Goal: Task Accomplishment & Management: Manage account settings

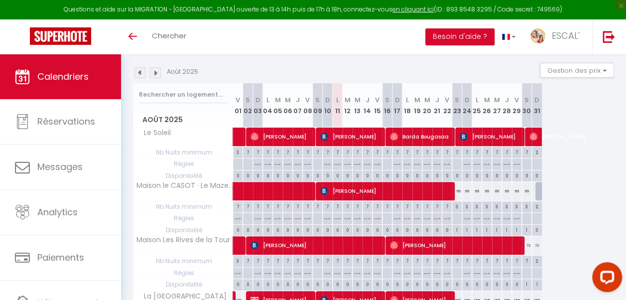
click at [455, 190] on div "69" at bounding box center [457, 191] width 10 height 18
type input "69"
type input "Sam 23 Août 2025"
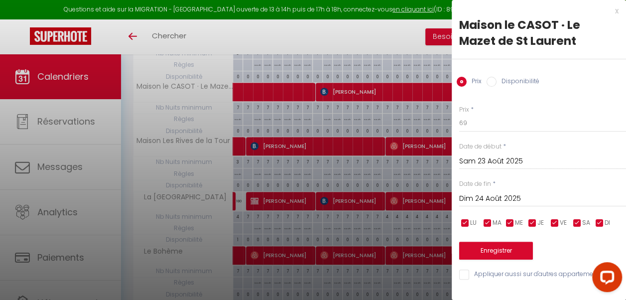
scroll to position [199, 0]
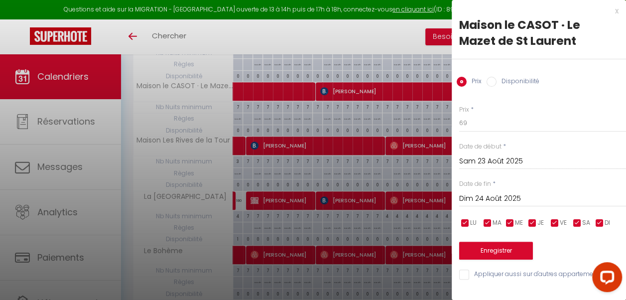
click at [504, 203] on input "Dim 24 Août 2025" at bounding box center [542, 198] width 167 height 13
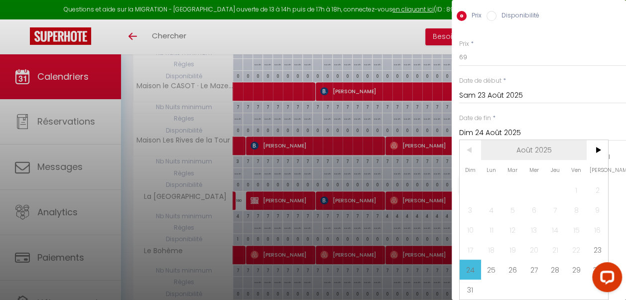
scroll to position [73, 0]
click at [597, 260] on span "30" at bounding box center [597, 270] width 21 height 20
type input "[DATE]"
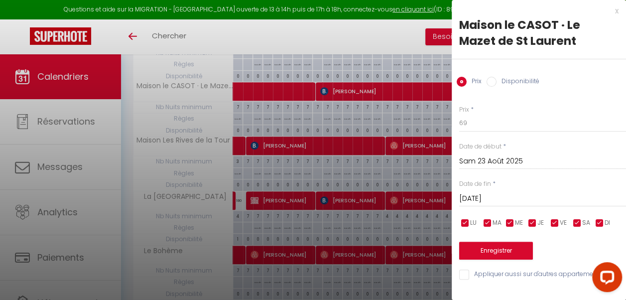
scroll to position [0, 0]
drag, startPoint x: 472, startPoint y: 122, endPoint x: 449, endPoint y: 126, distance: 22.8
click at [449, 126] on body "Questions et aide sur la MIGRATION - [GEOGRAPHIC_DATA] ouverte de 13 à 14h puis…" at bounding box center [313, 179] width 626 height 649
type input "55"
click at [509, 249] on button "Enregistrer" at bounding box center [496, 251] width 74 height 18
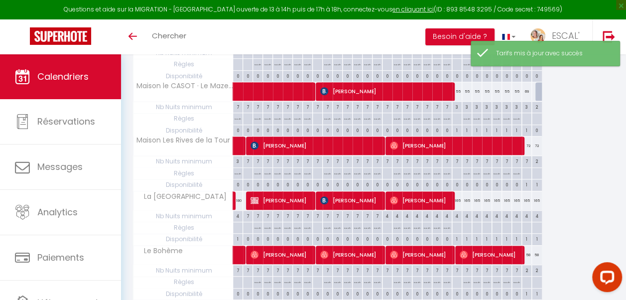
click at [527, 90] on div "69" at bounding box center [527, 91] width 10 height 18
type input "69"
type input "[DATE]"
type input "Dim 31 Août 2025"
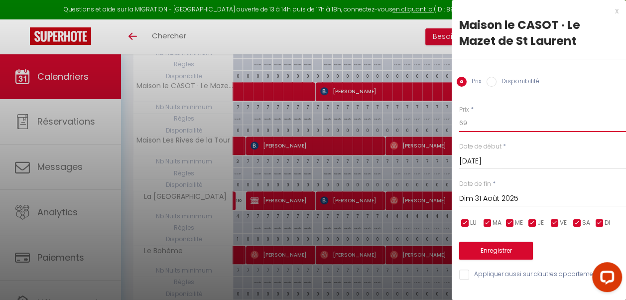
drag, startPoint x: 466, startPoint y: 125, endPoint x: 447, endPoint y: 125, distance: 19.4
click at [447, 125] on body "Questions et aide sur la MIGRATION - [GEOGRAPHIC_DATA] ouverte de 13 à 14h puis…" at bounding box center [313, 179] width 626 height 649
type input "55"
click at [518, 251] on button "Enregistrer" at bounding box center [496, 251] width 74 height 18
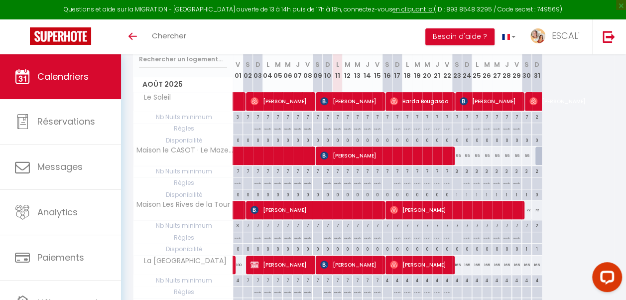
scroll to position [50, 0]
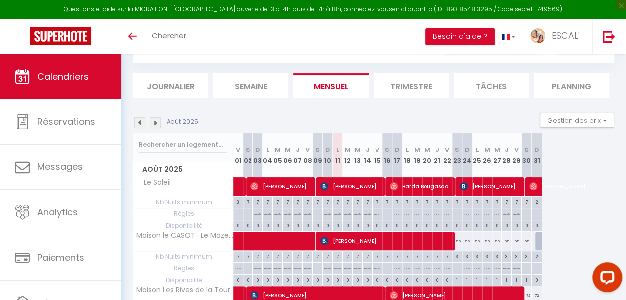
click at [405, 88] on li "Trimestre" at bounding box center [411, 85] width 75 height 24
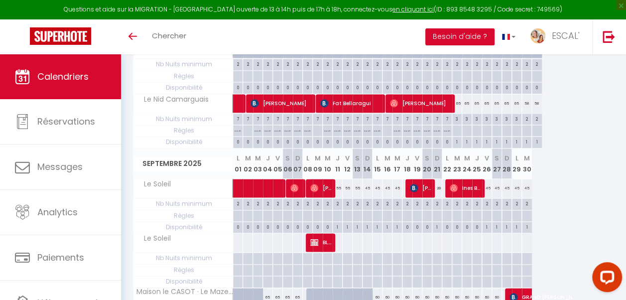
scroll to position [548, 0]
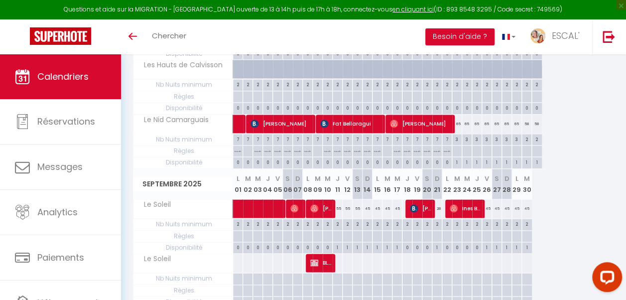
click at [458, 120] on div "65" at bounding box center [457, 124] width 10 height 18
type input "65"
type input "Sam 23 Août 2025"
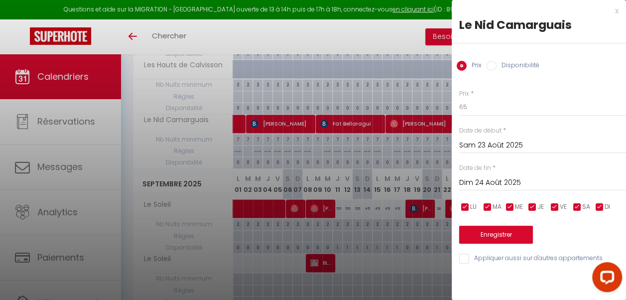
click at [458, 120] on div "Prix * 65 Statut * Disponible Indisponible Date de début * [DATE] < [DATE] > Di…" at bounding box center [539, 171] width 174 height 188
click at [480, 181] on input "Dim 24 Août 2025" at bounding box center [542, 182] width 167 height 13
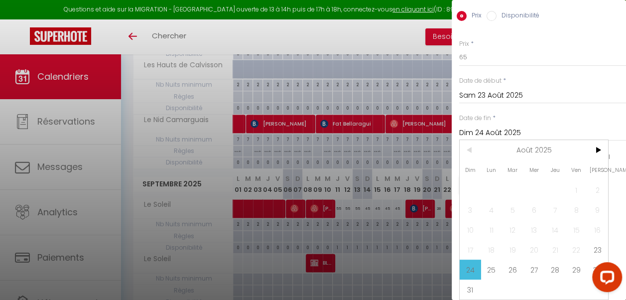
scroll to position [57, 0]
click at [578, 261] on span "29" at bounding box center [576, 270] width 21 height 20
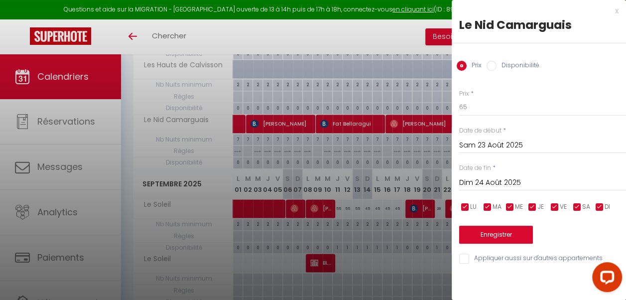
type input "Ven 29 Août 2025"
click at [457, 107] on div "Prix * 65 Statut * Disponible Indisponible Date de début * [DATE] < [DATE] > Di…" at bounding box center [539, 171] width 174 height 188
type input "59"
click at [507, 231] on button "Enregistrer" at bounding box center [496, 235] width 74 height 18
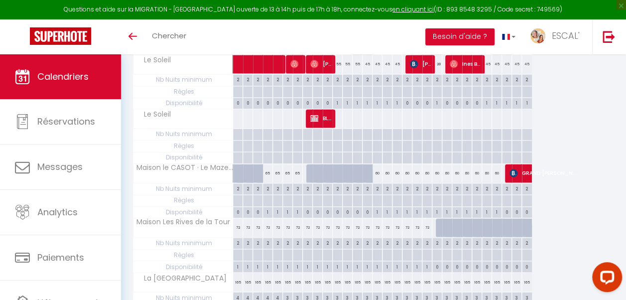
scroll to position [697, 0]
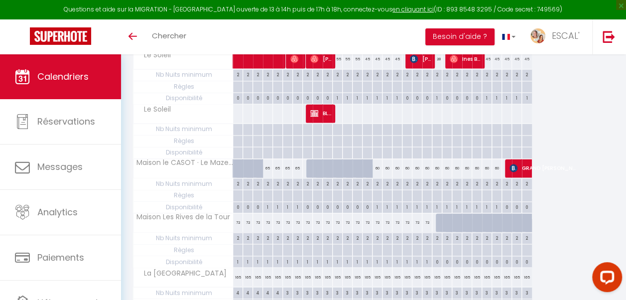
click at [266, 163] on div "65" at bounding box center [268, 168] width 10 height 18
type input "65"
type input "Jeu 04 Septembre 2025"
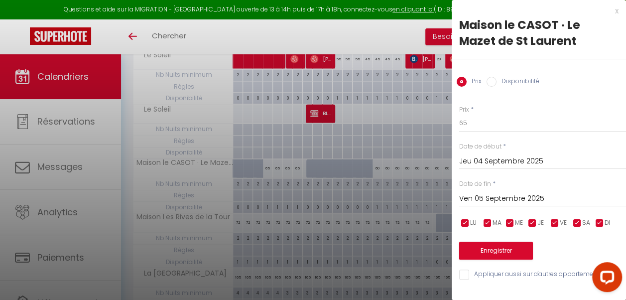
click at [517, 200] on input "Ven 05 Septembre 2025" at bounding box center [542, 198] width 167 height 13
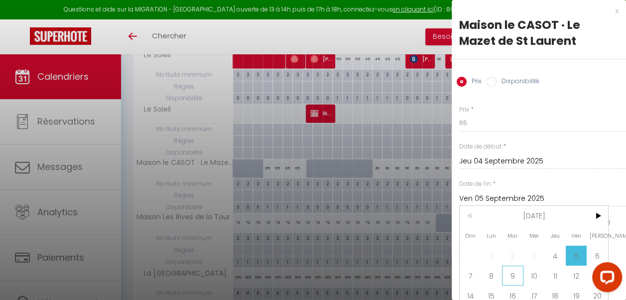
click at [513, 275] on span "9" at bounding box center [512, 276] width 21 height 20
type input "[DATE]"
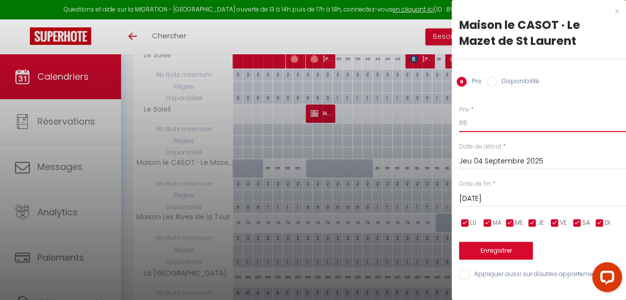
click at [452, 124] on div "Prix * 65 Statut * Disponible Indisponible Date de début * [DATE] < [DATE] > Di…" at bounding box center [539, 187] width 174 height 188
type input "55"
click at [515, 256] on button "Enregistrer" at bounding box center [496, 251] width 74 height 18
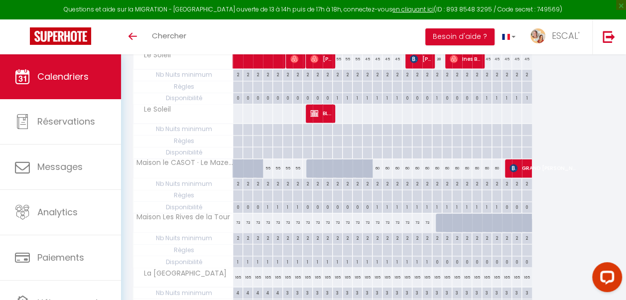
click at [378, 164] on div "60" at bounding box center [378, 168] width 10 height 18
type input "60"
type input "Lun 15 Septembre 2025"
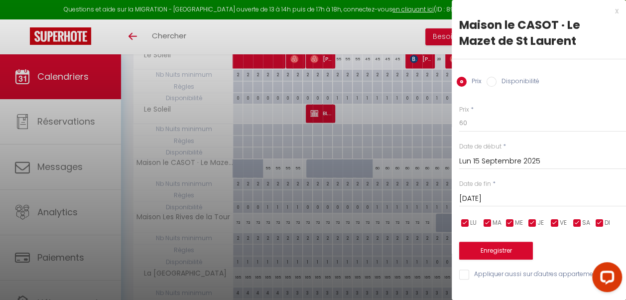
click at [508, 195] on input "[DATE]" at bounding box center [542, 198] width 167 height 13
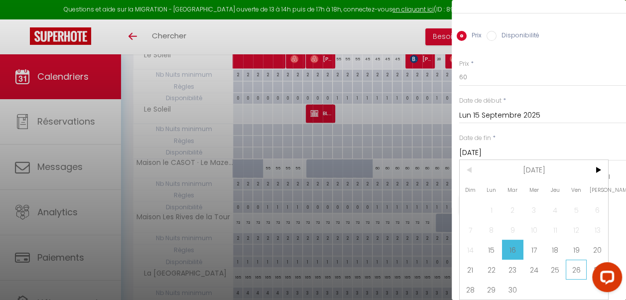
scroll to position [53, 0]
click at [596, 260] on span "27" at bounding box center [597, 270] width 21 height 20
type input "[DATE]"
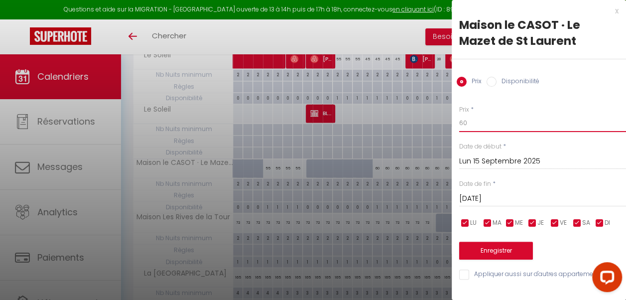
scroll to position [0, 0]
click at [445, 129] on body "Questions et aide sur la MIGRATION - [GEOGRAPHIC_DATA] ouverte de 13 à 14h puis…" at bounding box center [313, 229] width 626 height 1744
type input "55"
click at [495, 252] on button "Enregistrer" at bounding box center [496, 251] width 74 height 18
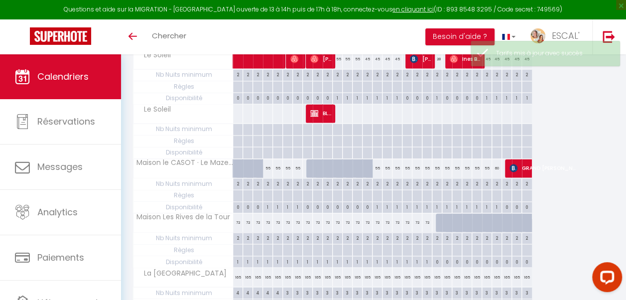
click at [497, 162] on div "60" at bounding box center [497, 168] width 10 height 18
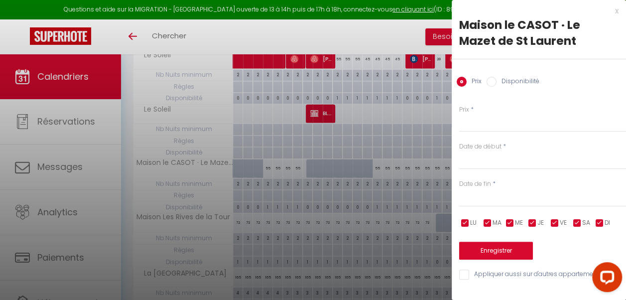
type input "60"
type input "[DATE]"
type input "Dim 28 Septembre 2025"
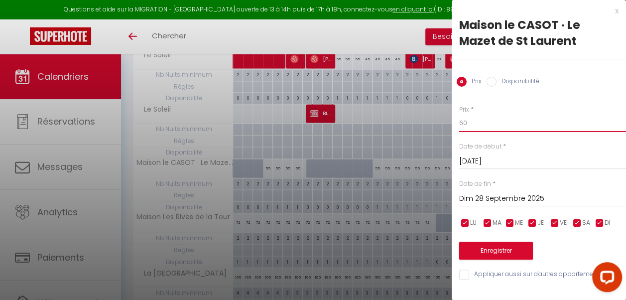
click at [454, 126] on div "Prix * 60 Statut * Disponible Indisponible Date de début * [DATE] < [DATE] > Di…" at bounding box center [539, 187] width 174 height 188
type input "55"
click at [499, 250] on button "Enregistrer" at bounding box center [496, 251] width 74 height 18
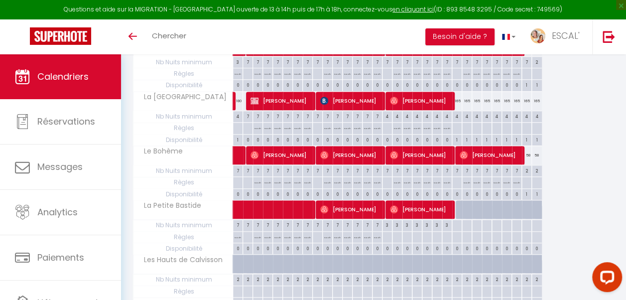
scroll to position [349, 0]
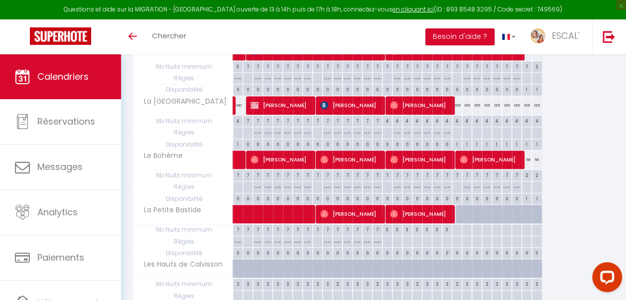
click at [527, 157] on div "58" at bounding box center [527, 159] width 10 height 18
type input "58"
type input "[DATE]"
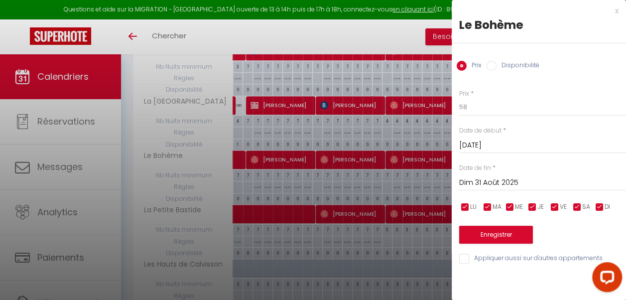
click at [510, 184] on input "Dim 31 Août 2025" at bounding box center [542, 182] width 167 height 13
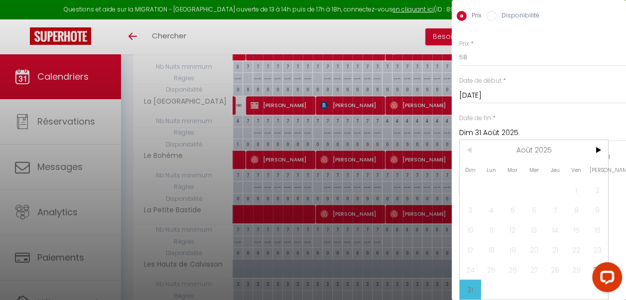
scroll to position [57, 0]
click at [601, 143] on span ">" at bounding box center [597, 150] width 21 height 20
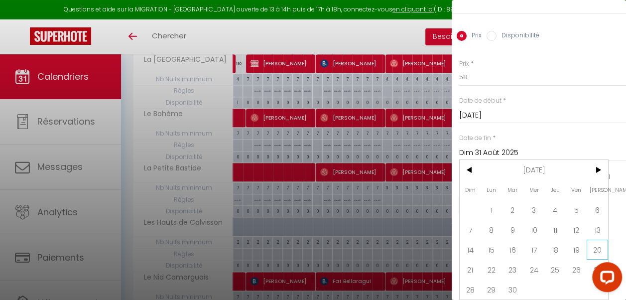
scroll to position [399, 0]
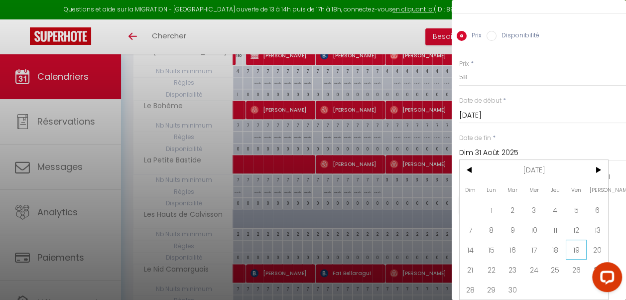
click at [579, 244] on span "19" at bounding box center [576, 250] width 21 height 20
type input "Ven 19 Septembre 2025"
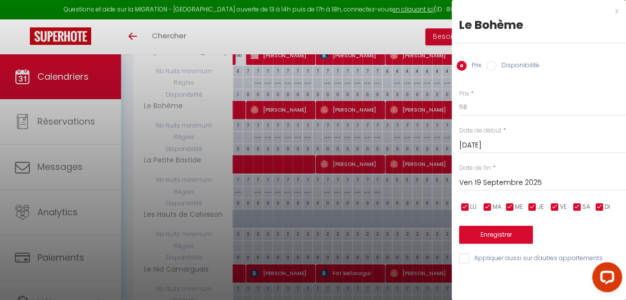
scroll to position [0, 0]
click at [459, 108] on input "58" at bounding box center [542, 107] width 167 height 18
type input "53"
click at [502, 233] on button "Enregistrer" at bounding box center [496, 235] width 74 height 18
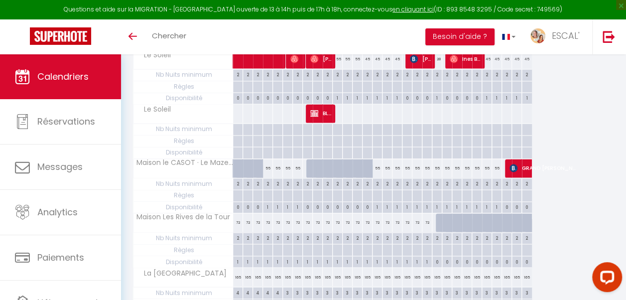
scroll to position [648, 0]
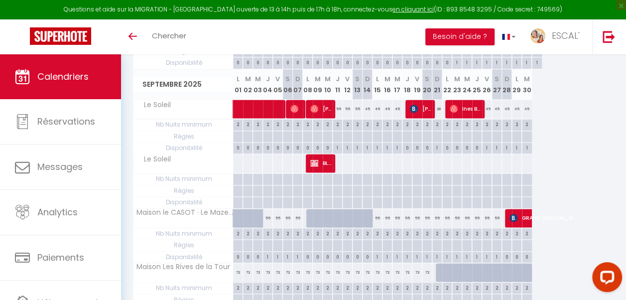
click at [355, 265] on div "72" at bounding box center [358, 272] width 10 height 18
type input "72"
type input "[DATE]"
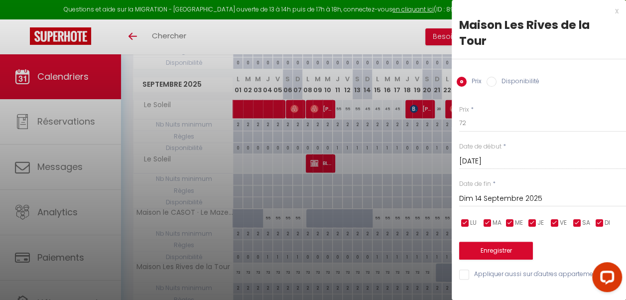
click at [514, 192] on input "Dim 14 Septembre 2025" at bounding box center [542, 198] width 167 height 13
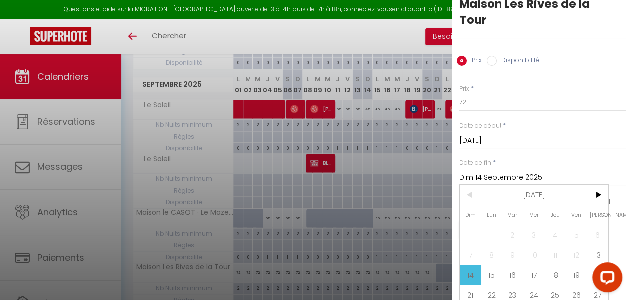
scroll to position [50, 0]
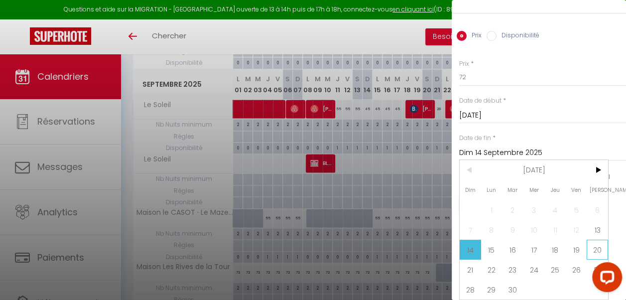
click at [599, 247] on span "20" at bounding box center [597, 250] width 21 height 20
type input "[DATE]"
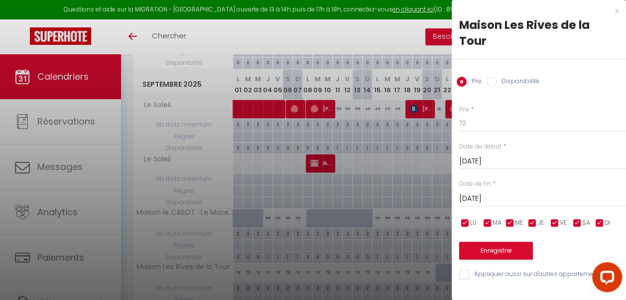
scroll to position [0, 0]
click at [430, 160] on div at bounding box center [313, 150] width 626 height 300
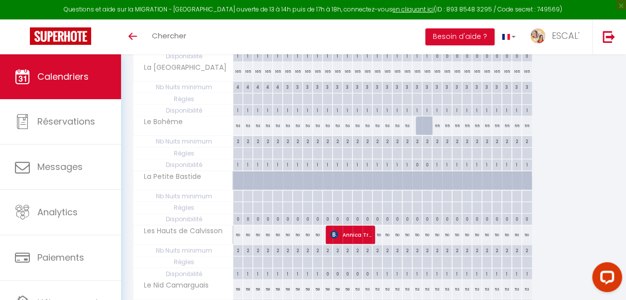
scroll to position [897, 0]
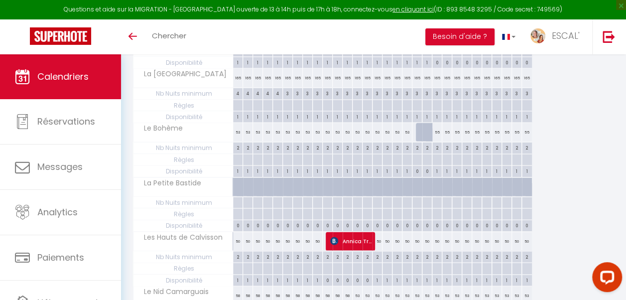
click at [438, 123] on div "55" at bounding box center [437, 132] width 10 height 18
type input "55"
type input "Dim 21 Septembre 2025"
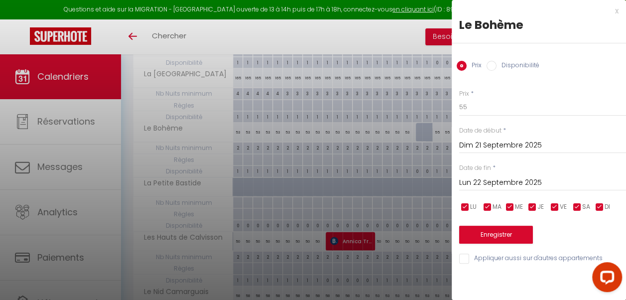
click at [512, 185] on input "Lun 22 Septembre 2025" at bounding box center [542, 182] width 167 height 13
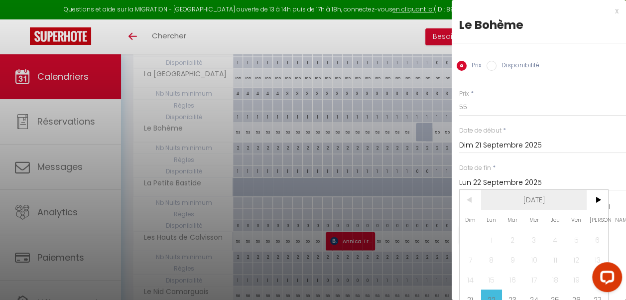
scroll to position [0, 0]
click at [604, 199] on span ">" at bounding box center [597, 200] width 21 height 20
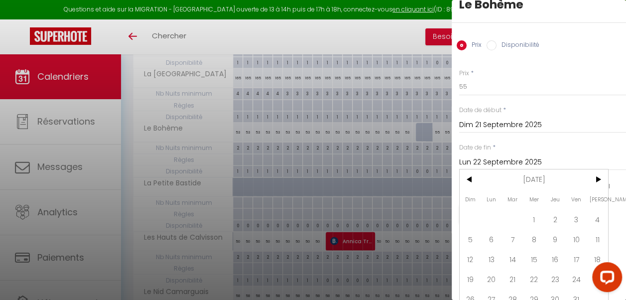
scroll to position [37, 0]
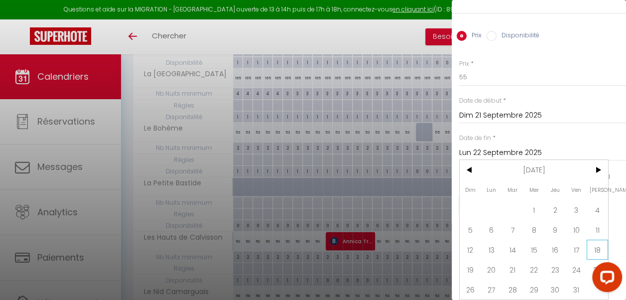
click at [598, 245] on span "18" at bounding box center [597, 250] width 21 height 20
type input "[DATE]"
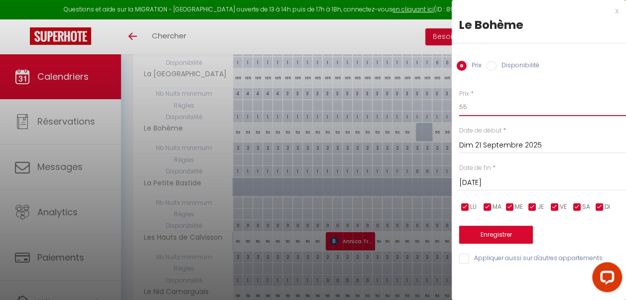
scroll to position [0, 0]
click at [463, 106] on input "55" at bounding box center [542, 107] width 167 height 18
type input "50"
click at [509, 232] on button "Enregistrer" at bounding box center [496, 235] width 74 height 18
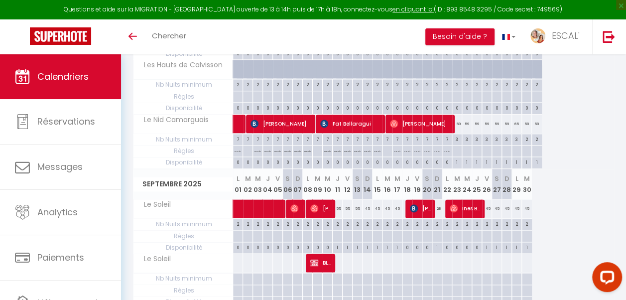
scroll to position [448, 0]
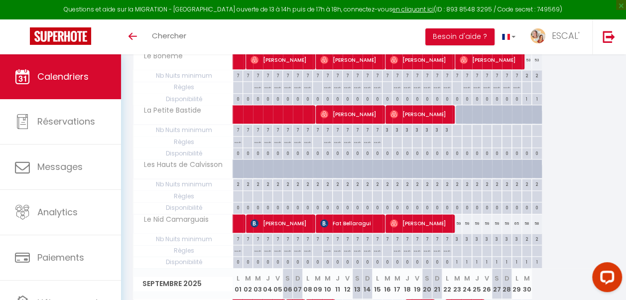
click at [456, 234] on div "3" at bounding box center [456, 238] width 9 height 9
type input "3"
type input "Sam 23 Août 2025"
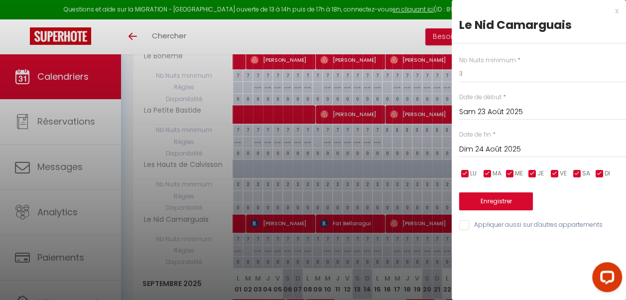
click at [519, 151] on input "Dim 24 Août 2025" at bounding box center [542, 149] width 167 height 13
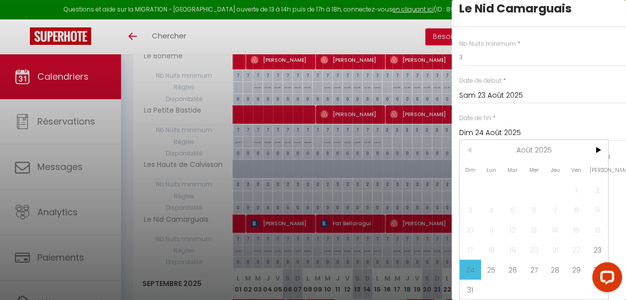
scroll to position [23, 0]
click at [593, 260] on span "30" at bounding box center [597, 270] width 21 height 20
type input "[DATE]"
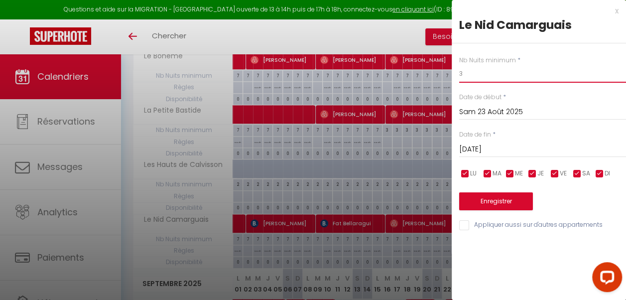
click at [455, 76] on div "Nb Nuits minimum * 3 Date de début * [DATE] < [DATE] > Dim Lun Mar Mer Jeu Ven …" at bounding box center [539, 137] width 174 height 188
type input "2"
click at [522, 205] on button "Enregistrer" at bounding box center [496, 201] width 74 height 18
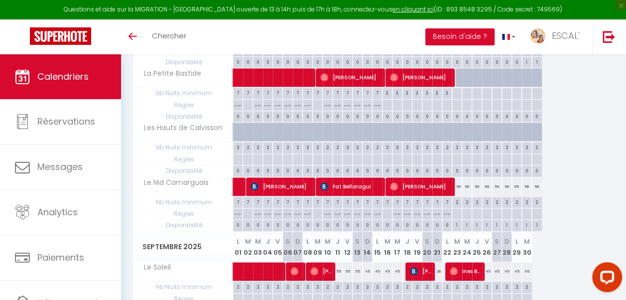
scroll to position [498, 0]
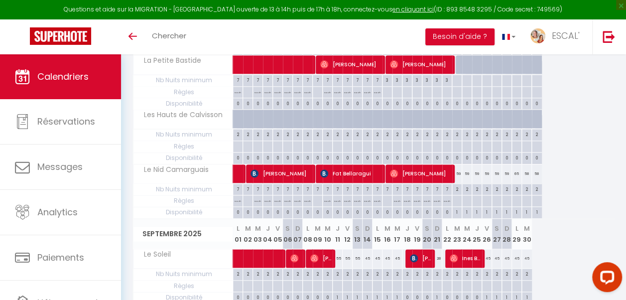
click at [517, 171] on div "65" at bounding box center [517, 173] width 10 height 18
type input "65"
type input "Ven 29 Août 2025"
type input "[DATE]"
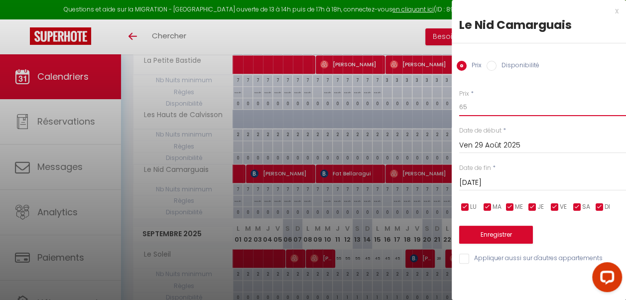
click at [456, 108] on div "Prix * 65 Statut * Disponible Indisponible Date de début * [DATE] < [DATE] > Di…" at bounding box center [539, 171] width 174 height 188
type input "59"
click at [488, 242] on button "Enregistrer" at bounding box center [496, 235] width 74 height 18
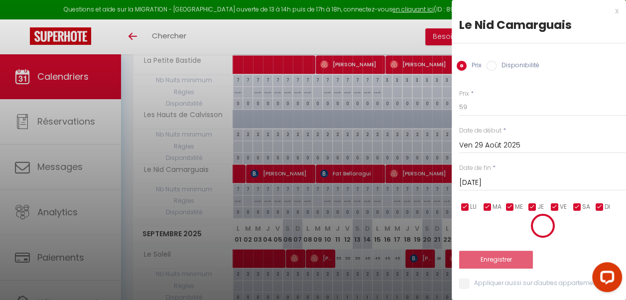
click at [490, 238] on div "Enregistrer" at bounding box center [542, 240] width 167 height 55
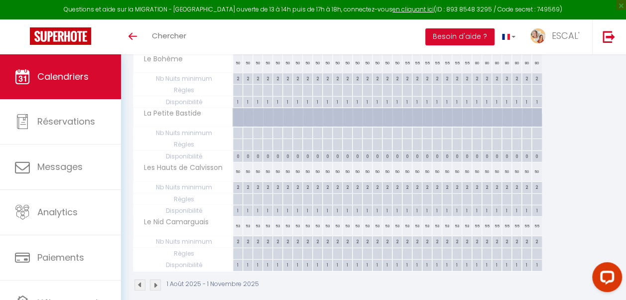
scroll to position [1487, 0]
click at [157, 279] on img at bounding box center [155, 284] width 11 height 11
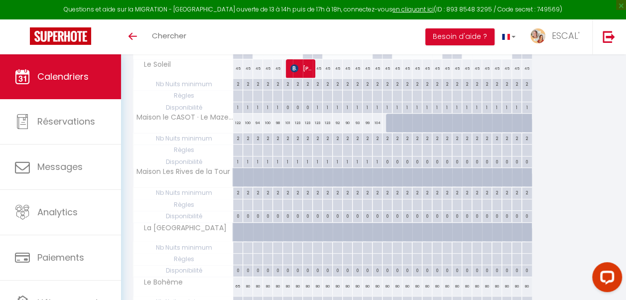
scroll to position [100, 0]
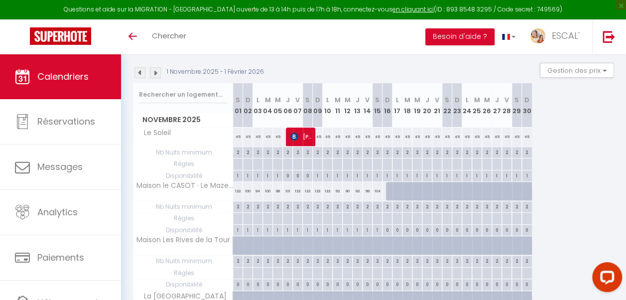
click at [388, 190] on div at bounding box center [391, 191] width 10 height 19
type input "89"
select select "1"
type input "Dim 16 Novembre 2025"
type input "Lun 17 Novembre 2025"
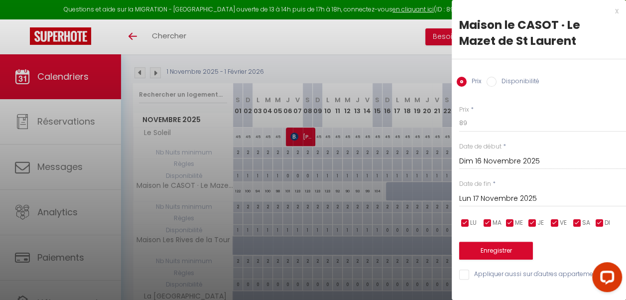
click at [494, 80] on input "Disponibilité" at bounding box center [492, 82] width 10 height 10
radio input "true"
radio input "false"
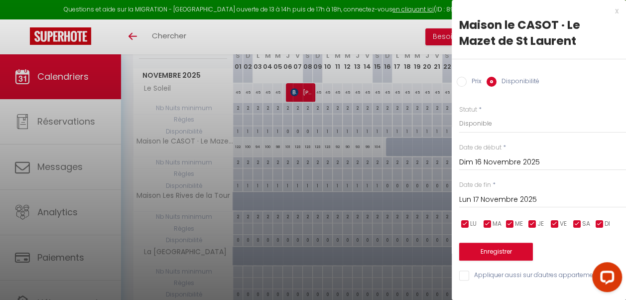
scroll to position [149, 0]
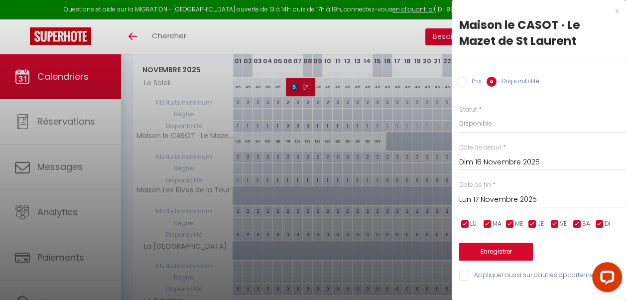
click at [522, 197] on input "Lun 17 Novembre 2025" at bounding box center [542, 199] width 167 height 13
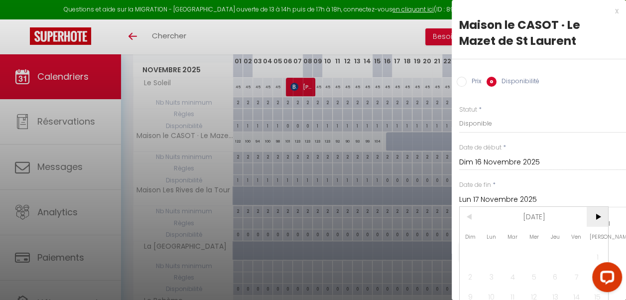
click at [598, 216] on span ">" at bounding box center [597, 217] width 21 height 20
click at [598, 215] on span ">" at bounding box center [597, 217] width 21 height 20
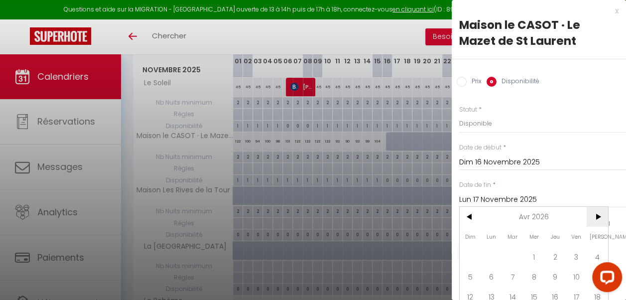
click at [598, 215] on span ">" at bounding box center [597, 217] width 21 height 20
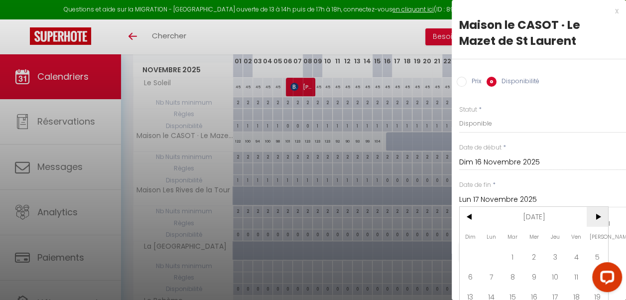
click at [598, 215] on span ">" at bounding box center [597, 217] width 21 height 20
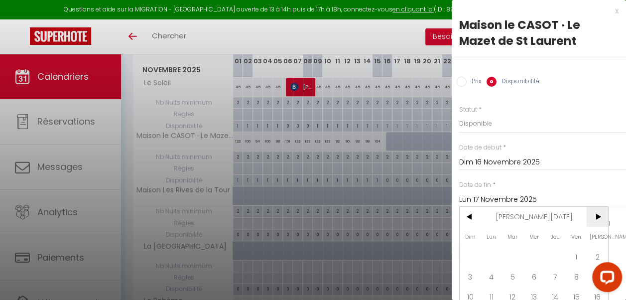
click at [598, 215] on span ">" at bounding box center [597, 217] width 21 height 20
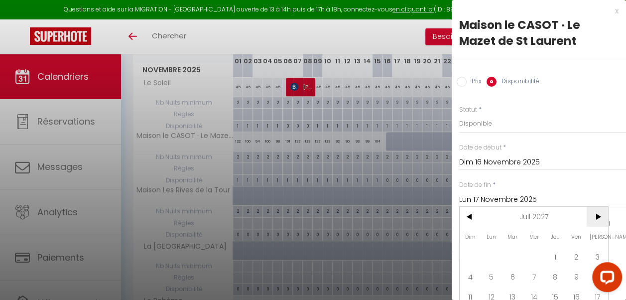
click at [598, 215] on span ">" at bounding box center [597, 217] width 21 height 20
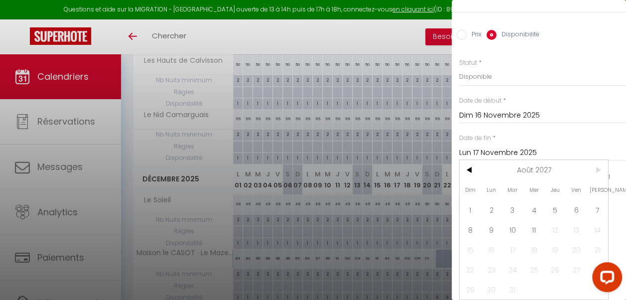
scroll to position [54, 0]
click at [535, 227] on span "11" at bounding box center [534, 230] width 21 height 20
type input "Mer 11 Août 2027"
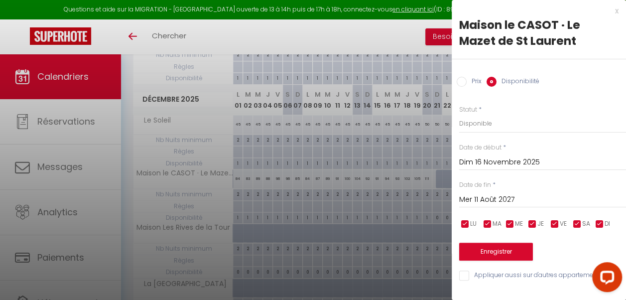
scroll to position [598, 0]
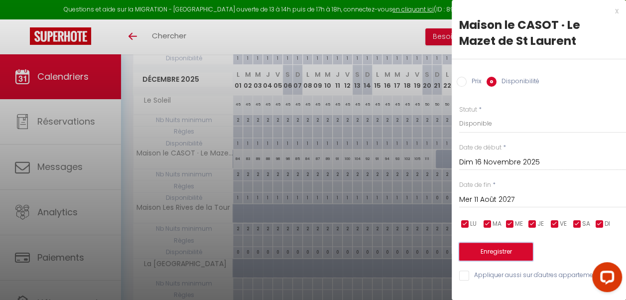
click at [515, 251] on button "Enregistrer" at bounding box center [496, 252] width 74 height 18
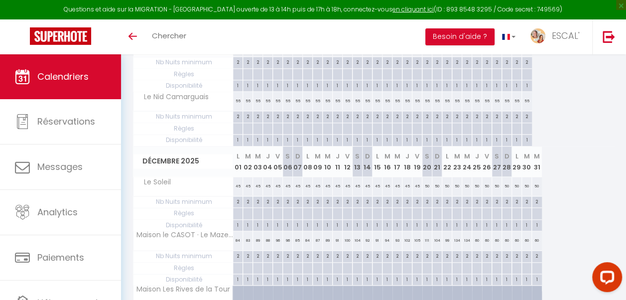
scroll to position [548, 0]
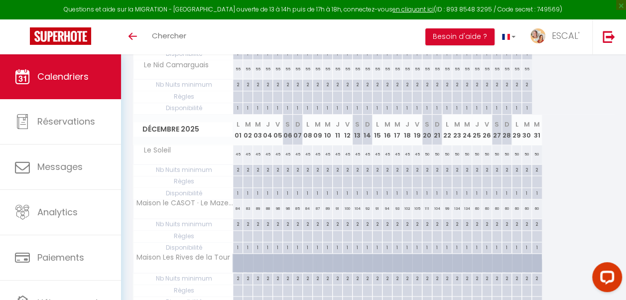
click at [466, 205] on div "134" at bounding box center [467, 208] width 10 height 18
select select "1"
type input "Mer 24 Décembre 2025"
type input "Jeu 25 Décembre 2025"
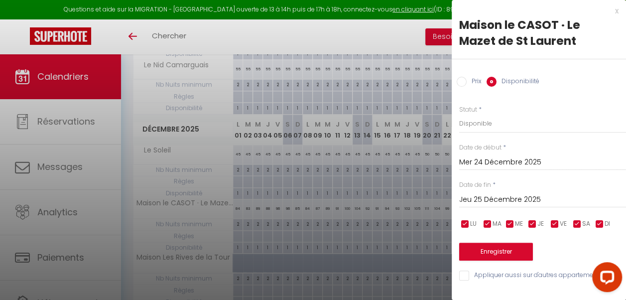
click at [505, 163] on input "Mer 24 Décembre 2025" at bounding box center [542, 162] width 167 height 13
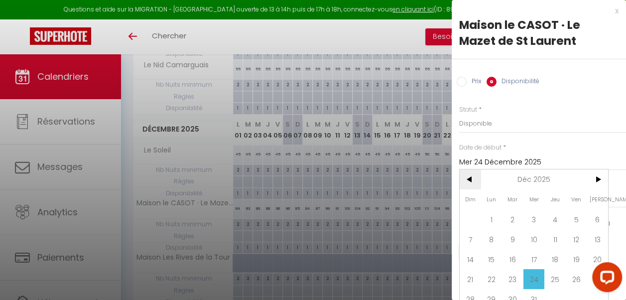
click at [472, 180] on span "<" at bounding box center [470, 179] width 21 height 20
click at [489, 239] on span "3" at bounding box center [491, 239] width 21 height 20
type input "Lun 03 Novembre 2025"
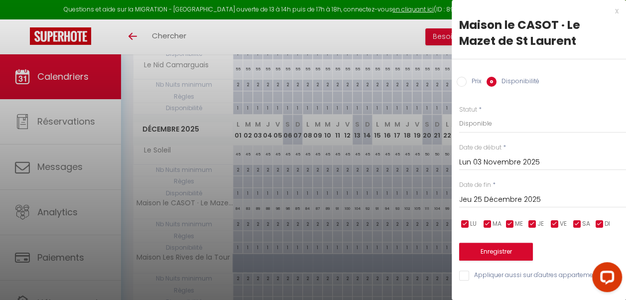
click at [522, 202] on input "Jeu 25 Décembre 2025" at bounding box center [542, 199] width 167 height 13
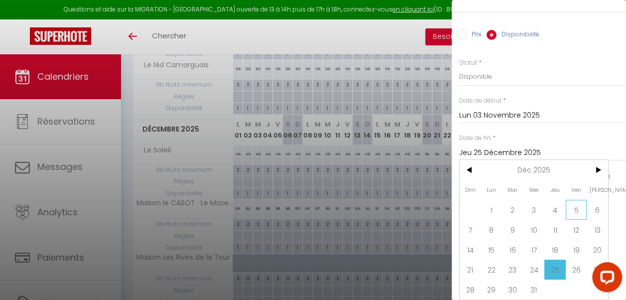
scroll to position [54, 0]
click at [599, 240] on span "20" at bounding box center [597, 250] width 21 height 20
type input "[DATE]"
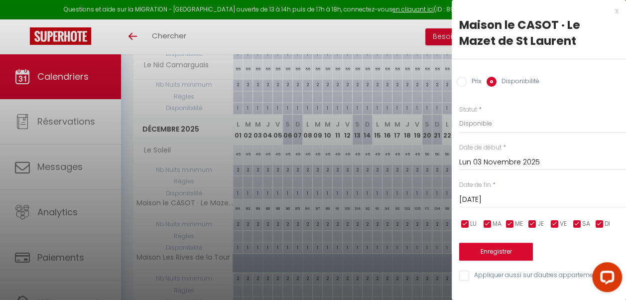
scroll to position [0, 0]
click at [462, 80] on input "Prix" at bounding box center [462, 82] width 10 height 10
radio input "true"
radio input "false"
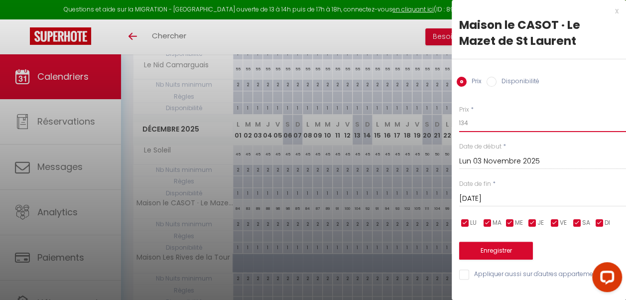
drag, startPoint x: 471, startPoint y: 120, endPoint x: 463, endPoint y: 199, distance: 79.1
click at [455, 121] on div "Prix * 134 Statut * Disponible Indisponible Date de début * [DATE] < [DATE] > D…" at bounding box center [539, 187] width 174 height 188
type input "55"
click at [481, 247] on button "Enregistrer" at bounding box center [496, 251] width 74 height 18
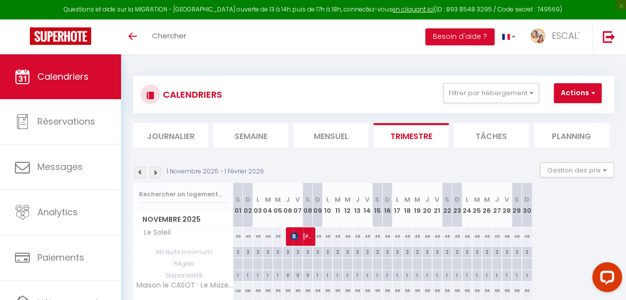
click at [137, 172] on img at bounding box center [140, 172] width 11 height 11
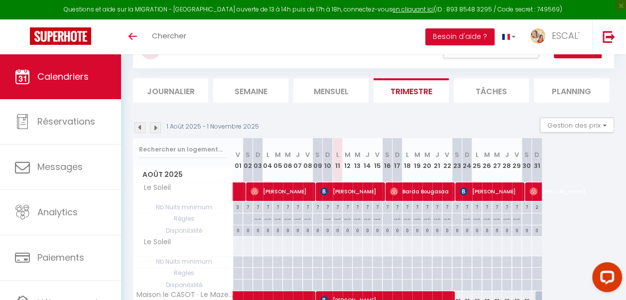
scroll to position [50, 0]
